Goal: Information Seeking & Learning: Stay updated

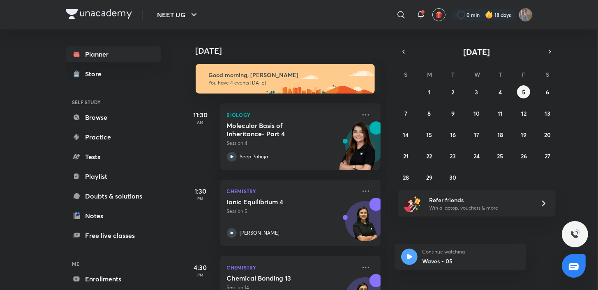
click at [487, 278] on div "[DATE] Good morning, [PERSON_NAME] You have 4 events [DATE] 11:30 AM Biology Mo…" at bounding box center [390, 160] width 412 height 261
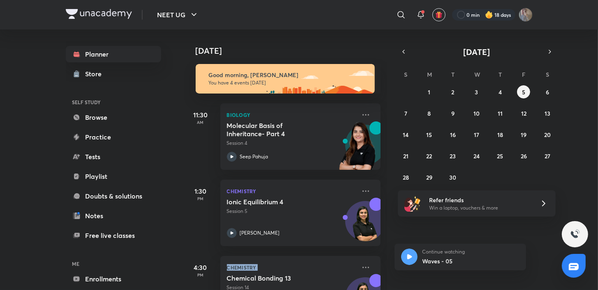
click at [487, 278] on div "[DATE] Good morning, [PERSON_NAME] You have 4 events [DATE] 11:30 AM Biology Mo…" at bounding box center [390, 160] width 412 height 261
